Goal: Task Accomplishment & Management: Use online tool/utility

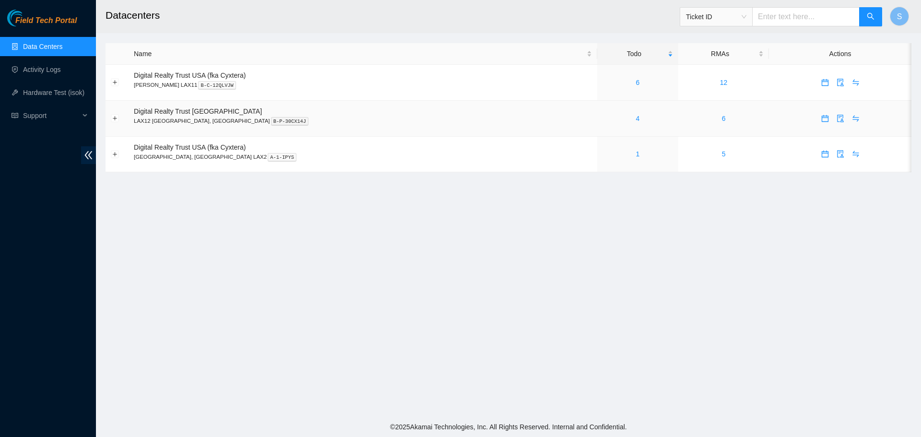
click at [602, 117] on div "4" at bounding box center [637, 118] width 70 height 11
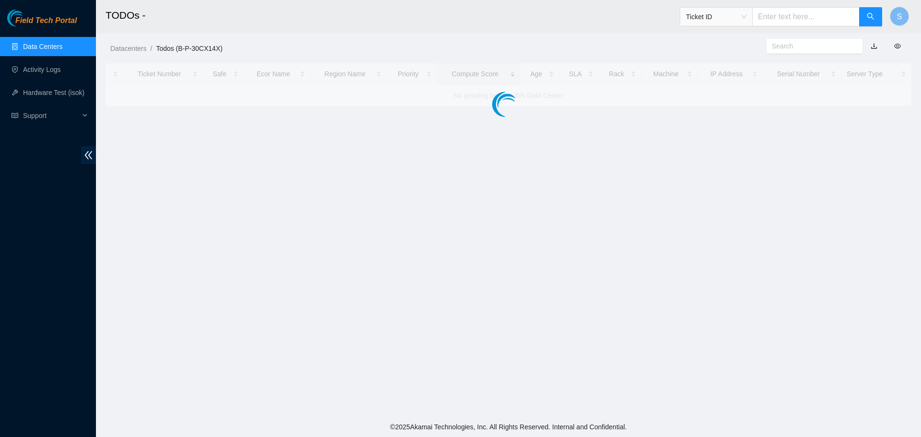
click at [572, 118] on main "TODOs - Ticket ID S Datacenters / Todos (B-P-30CX14X) / Ticket Number Safe Ecor…" at bounding box center [508, 208] width 825 height 417
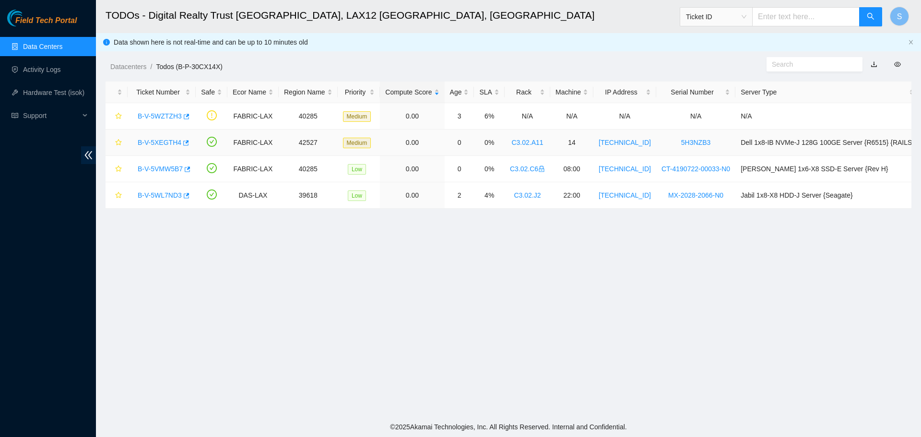
click at [160, 137] on div "B-V-5XEGTH4" at bounding box center [162, 142] width 58 height 15
click at [160, 144] on link "B-V-5XEGTH4" at bounding box center [160, 143] width 44 height 8
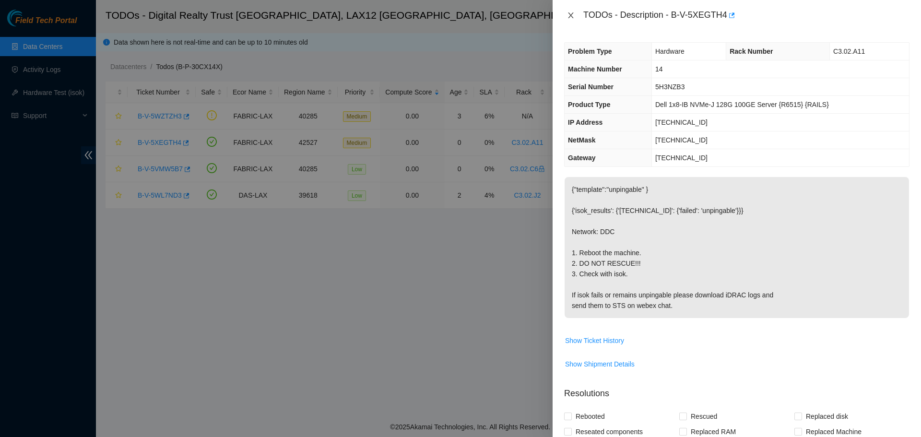
click at [571, 12] on icon "close" at bounding box center [571, 16] width 8 height 8
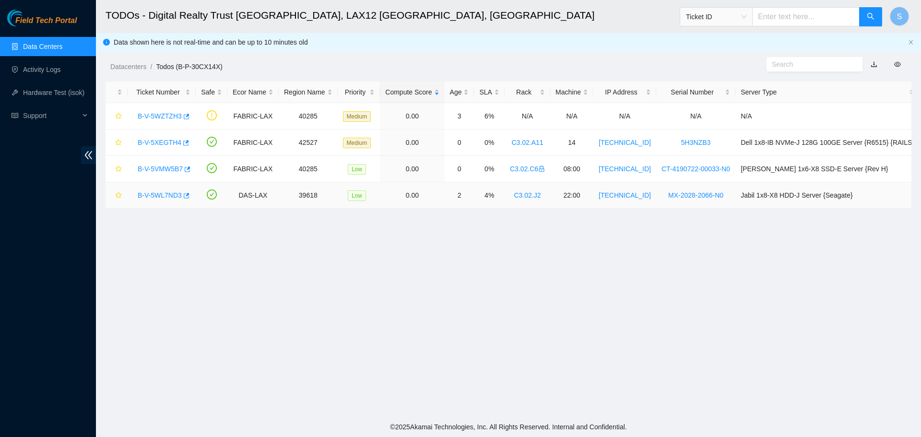
click at [165, 195] on link "B-V-5WL7ND3" at bounding box center [160, 195] width 44 height 8
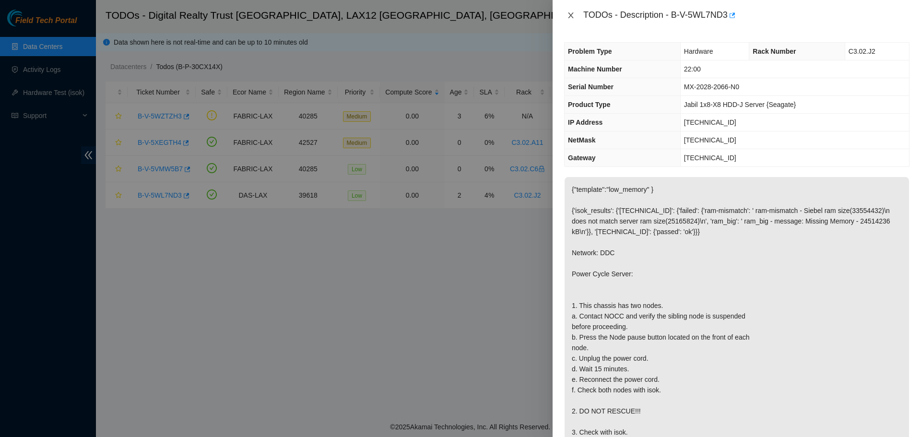
drag, startPoint x: 580, startPoint y: 15, endPoint x: 571, endPoint y: 17, distance: 9.2
click at [575, 16] on div "TODOs - Description - B-V-5WL7ND3" at bounding box center [736, 15] width 345 height 15
click at [571, 17] on icon "close" at bounding box center [571, 16] width 8 height 8
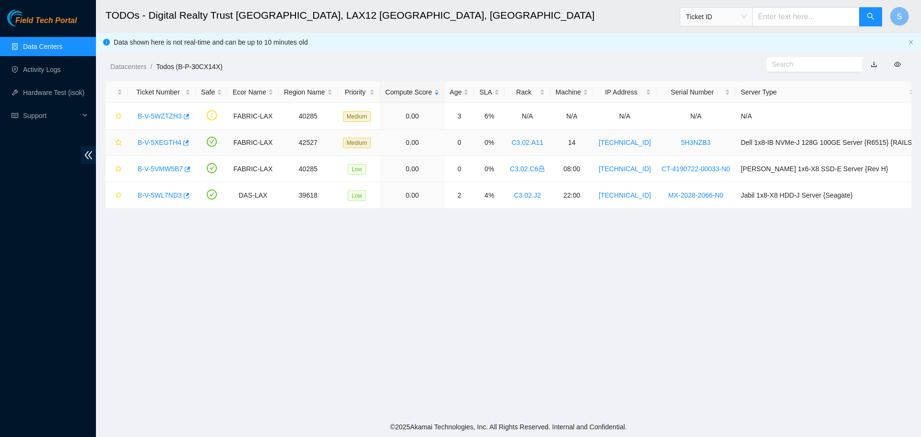
click at [158, 141] on link "B-V-5XEGTH4" at bounding box center [160, 143] width 44 height 8
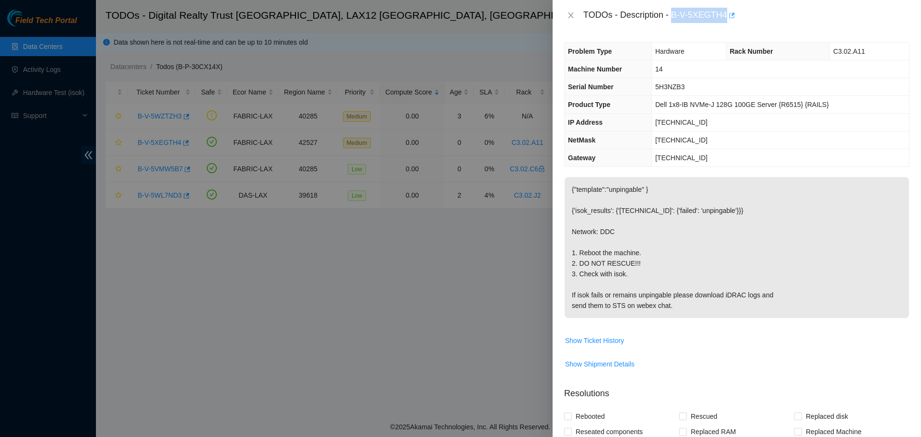
drag, startPoint x: 671, startPoint y: 19, endPoint x: 726, endPoint y: 18, distance: 54.7
click at [726, 18] on div "TODOs - Description - B-V-5XEGTH4" at bounding box center [746, 15] width 326 height 15
copy div "B-V-5XEGTH4"
drag, startPoint x: 566, startPoint y: 14, endPoint x: 569, endPoint y: 18, distance: 5.2
click at [566, 14] on button "Close" at bounding box center [570, 15] width 13 height 9
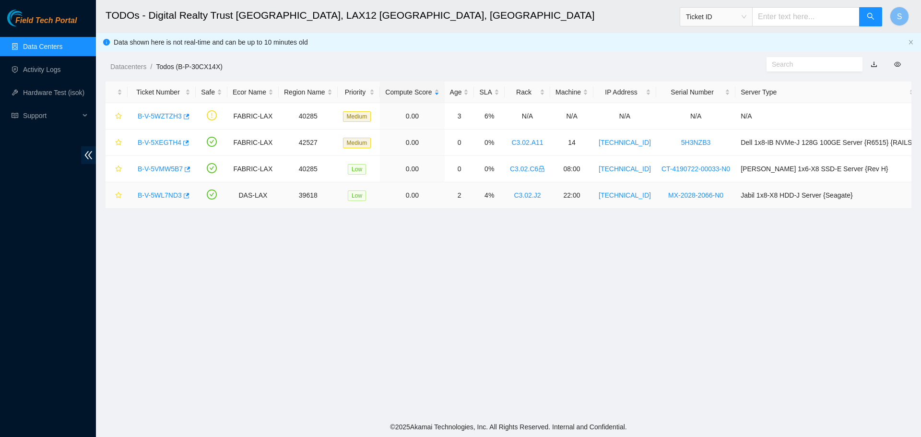
click at [152, 194] on link "B-V-5WL7ND3" at bounding box center [160, 195] width 44 height 8
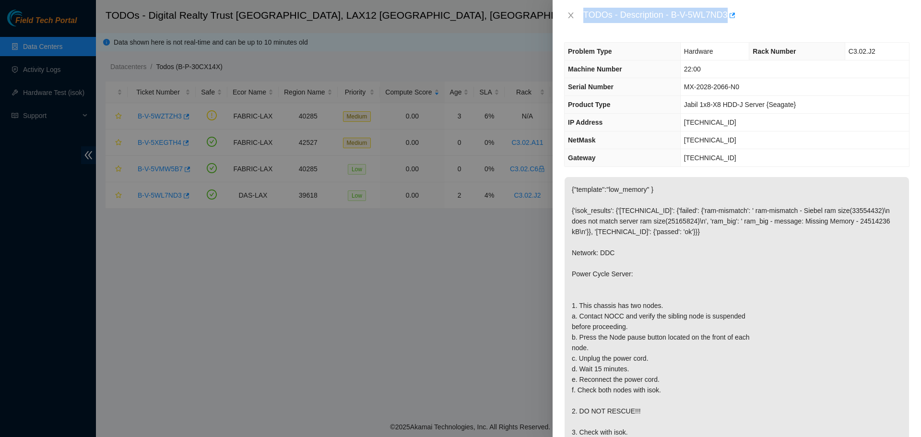
click at [703, 17] on div "TODOs - Description - B-V-5WL7ND3" at bounding box center [746, 15] width 326 height 15
drag, startPoint x: 671, startPoint y: 15, endPoint x: 733, endPoint y: 15, distance: 62.3
click at [733, 15] on div "TODOs - Description - B-V-5WL7ND3" at bounding box center [746, 15] width 326 height 15
copy div "B-V-5WL7ND3"
click at [570, 10] on div "TODOs - Description - B-V-5WL7ND3" at bounding box center [736, 15] width 345 height 15
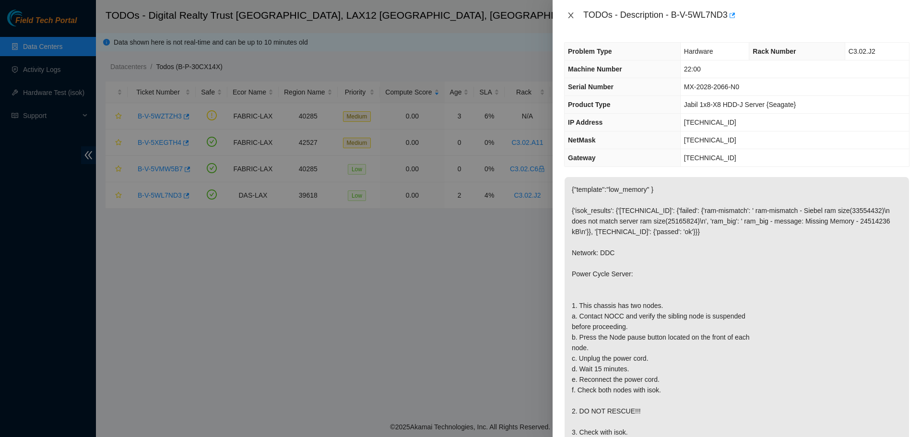
click at [569, 14] on icon "close" at bounding box center [570, 15] width 5 height 6
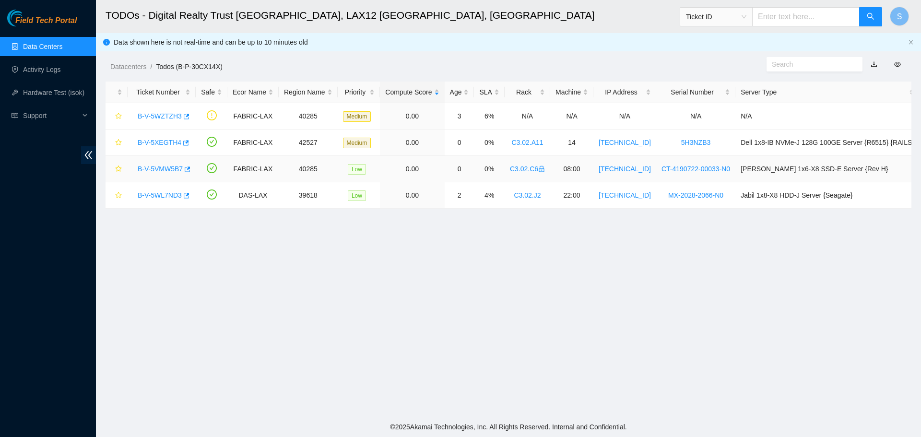
click at [158, 168] on link "B-V-5VMW5B7" at bounding box center [160, 169] width 45 height 8
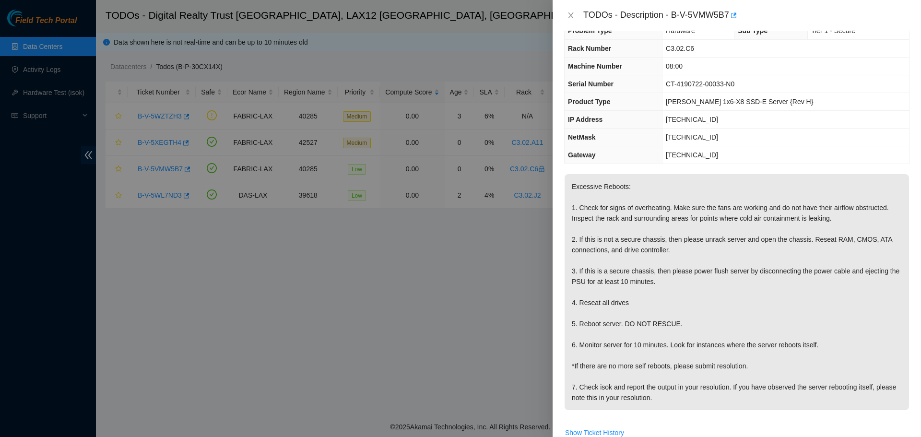
scroll to position [96, 0]
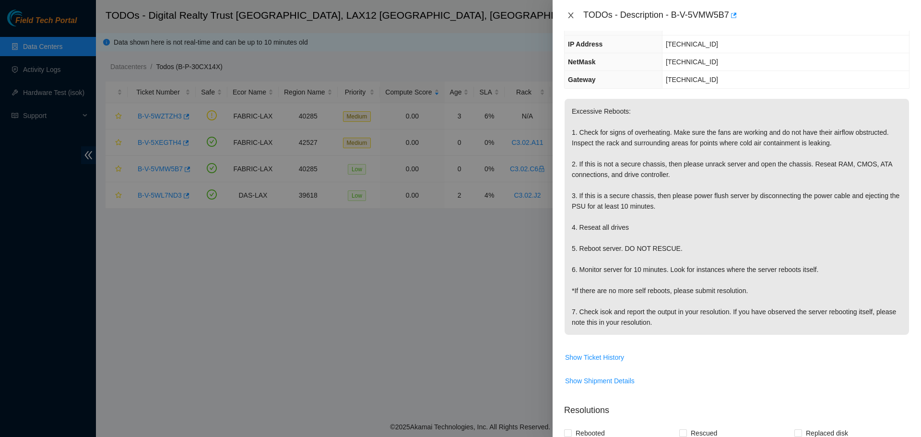
click at [567, 11] on button "Close" at bounding box center [570, 15] width 13 height 9
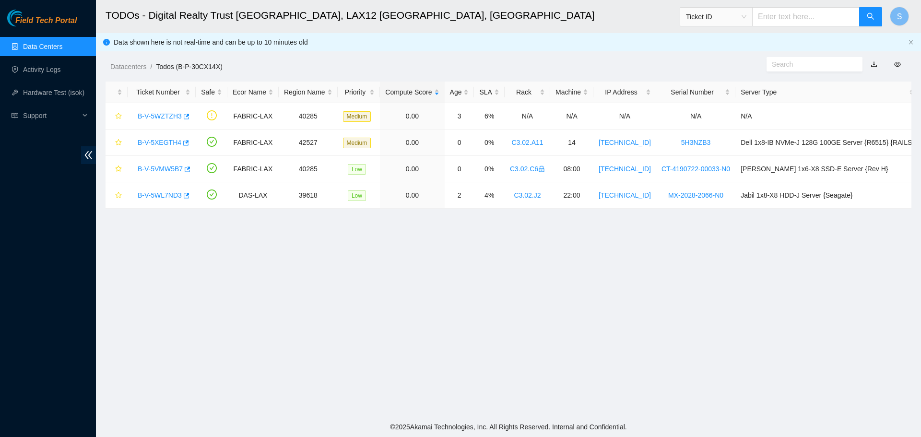
scroll to position [128, 0]
